Goal: Task Accomplishment & Management: Use online tool/utility

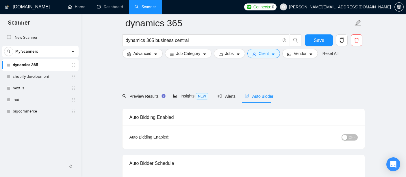
scroll to position [264, 0]
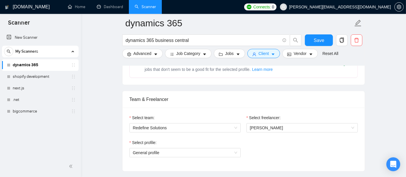
click at [22, 53] on span "My Scanners" at bounding box center [26, 52] width 23 height 12
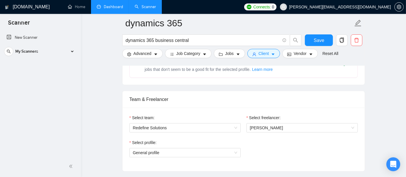
click at [106, 8] on link "Dashboard" at bounding box center [110, 6] width 26 height 5
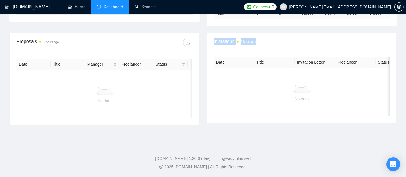
scroll to position [0, 26]
drag, startPoint x: 134, startPoint y: 111, endPoint x: 229, endPoint y: 128, distance: 95.8
click at [229, 128] on div "Proposals 2 hours ago Date Title Manager Freelancer Status No data Invitations …" at bounding box center [203, 82] width 394 height 99
click at [226, 38] on span "Invitations 2 hours ago" at bounding box center [302, 41] width 176 height 7
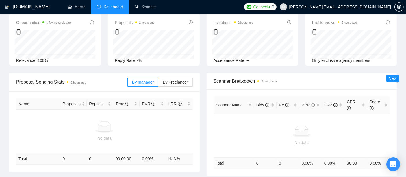
scroll to position [29, 0]
click at [141, 8] on link "Scanner" at bounding box center [145, 6] width 21 height 5
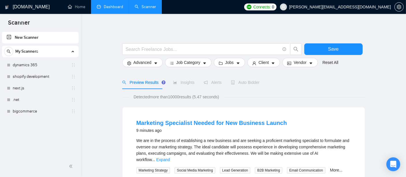
click at [65, 37] on link "New Scanner" at bounding box center [40, 38] width 67 height 12
click at [14, 37] on link "New Scanner" at bounding box center [40, 38] width 67 height 12
click at [10, 37] on link "New Scanner" at bounding box center [40, 38] width 67 height 12
click at [29, 34] on link "New Scanner" at bounding box center [40, 38] width 67 height 12
click at [395, 8] on span "setting" at bounding box center [398, 7] width 9 height 5
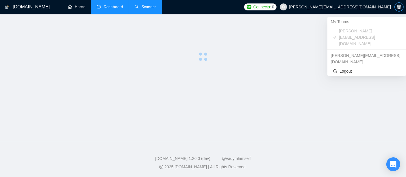
click at [395, 8] on div "Connects: 0 [PERSON_NAME][EMAIL_ADDRESS][DOMAIN_NAME]" at bounding box center [323, 7] width 159 height 14
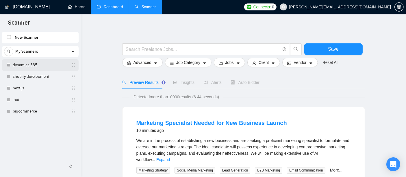
click at [25, 66] on link "dynamics 365" at bounding box center [40, 65] width 55 height 12
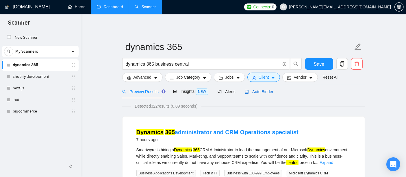
click at [246, 89] on icon "robot" at bounding box center [247, 91] width 4 height 4
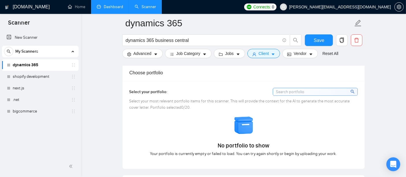
scroll to position [504, 0]
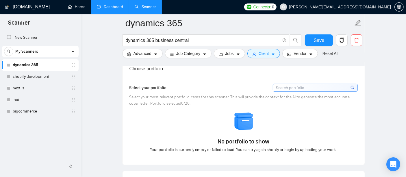
click at [289, 85] on input at bounding box center [315, 87] width 84 height 7
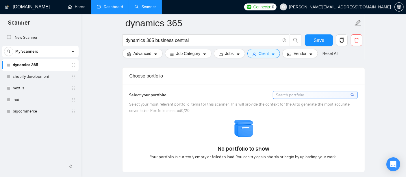
scroll to position [491, 0]
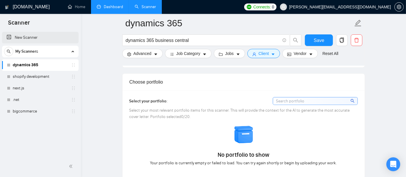
click at [9, 36] on link "New Scanner" at bounding box center [40, 38] width 67 height 12
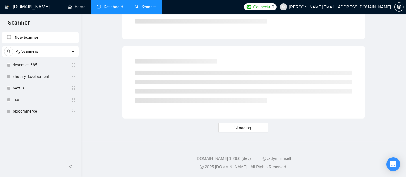
scroll to position [377, 0]
